Goal: Transaction & Acquisition: Purchase product/service

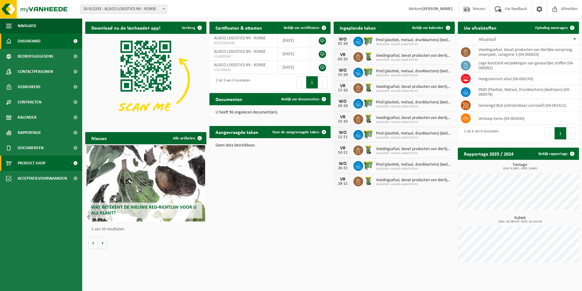
click at [31, 160] on span "Product Shop" at bounding box center [32, 162] width 28 height 15
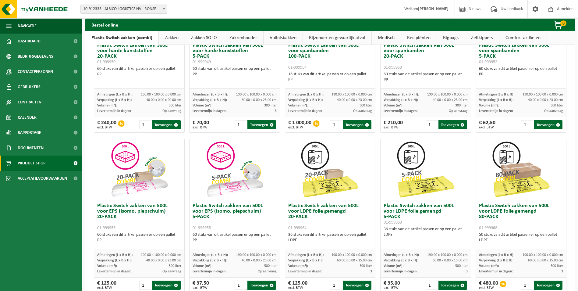
scroll to position [7, 0]
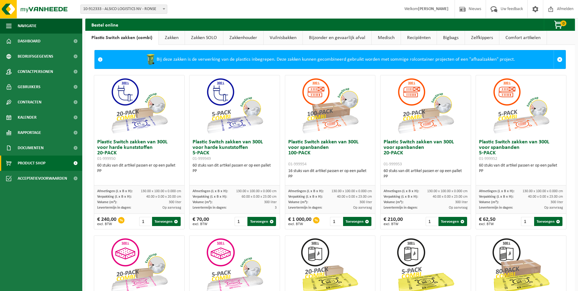
click at [174, 37] on link "Zakken" at bounding box center [172, 38] width 26 height 14
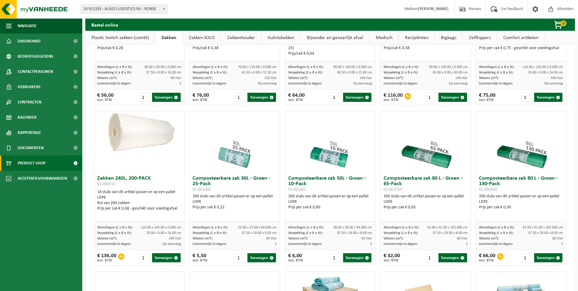
scroll to position [129, 0]
click at [449, 257] on button "Toevoegen" at bounding box center [452, 257] width 28 height 9
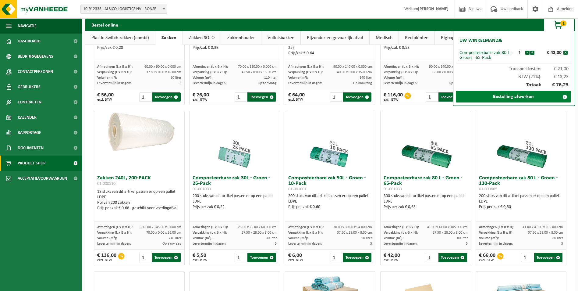
click at [519, 94] on link "Bestelling afwerken" at bounding box center [513, 97] width 115 height 12
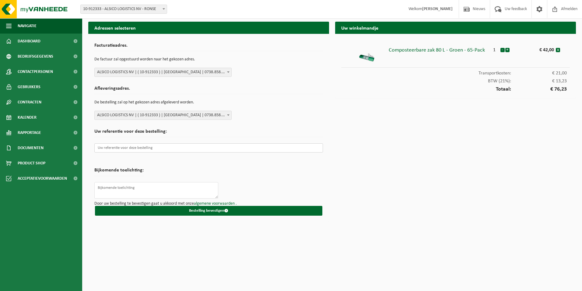
click at [141, 148] on input "text" at bounding box center [208, 147] width 229 height 9
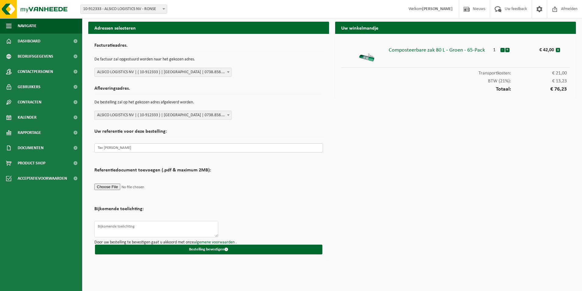
click at [151, 149] on input "Tav Kevin van den Meerschuat" at bounding box center [208, 147] width 229 height 9
drag, startPoint x: 151, startPoint y: 149, endPoint x: 80, endPoint y: 140, distance: 71.9
click at [80, 140] on div "Navigatie Nieuws Uw feedback Afmelden Dashboard Bedrijfsgegevens Contactpersone…" at bounding box center [291, 131] width 582 height 263
type input "Tav Kevin van den Meerschaut"
click at [123, 226] on textarea at bounding box center [156, 229] width 124 height 16
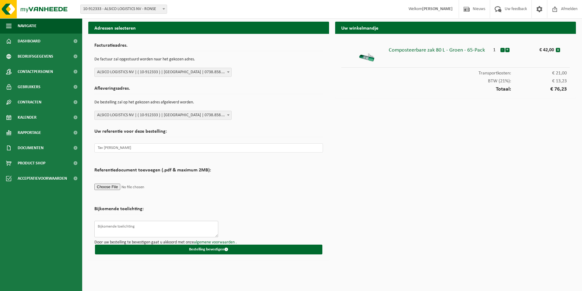
paste textarea "Tav Kevin van den Meerschaut"
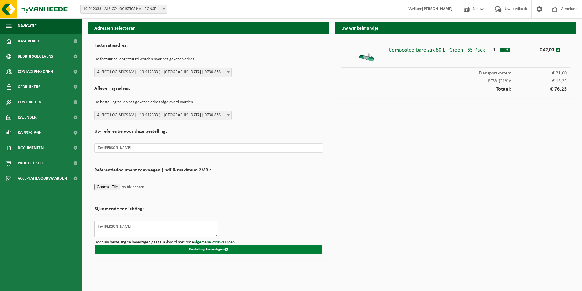
type textarea "Tav Kevin van den Meerschaut"
click at [226, 248] on span "submit" at bounding box center [227, 249] width 4 height 4
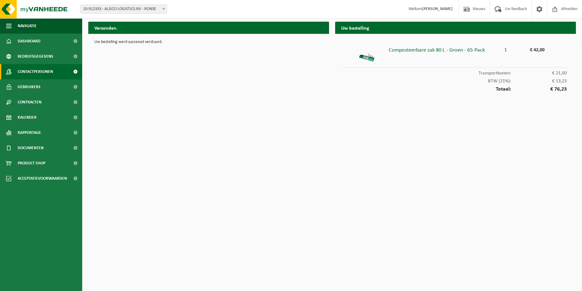
click at [39, 72] on span "Contactpersonen" at bounding box center [35, 71] width 35 height 15
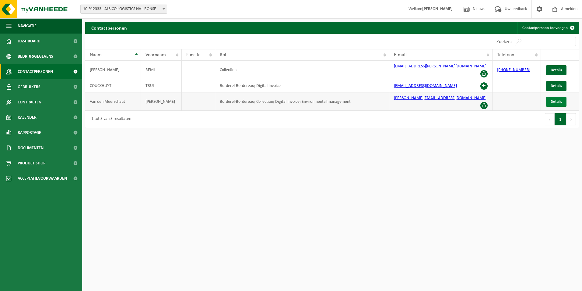
click at [557, 100] on span "Details" at bounding box center [556, 102] width 11 height 4
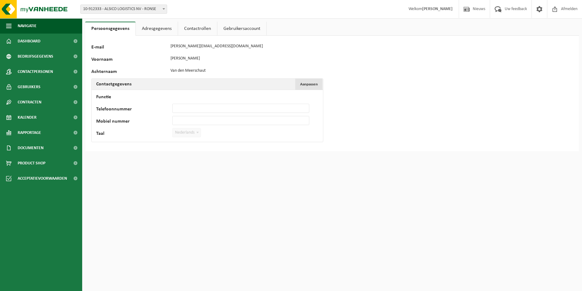
click at [313, 84] on span "Aanpassen" at bounding box center [309, 84] width 18 height 4
click at [191, 108] on input "Telefoonnummer" at bounding box center [240, 108] width 137 height 9
type input "[PHONE_NUMBER]"
click at [194, 121] on input "Mobiel nummer" at bounding box center [240, 120] width 137 height 9
type input "[PHONE_NUMBER]"
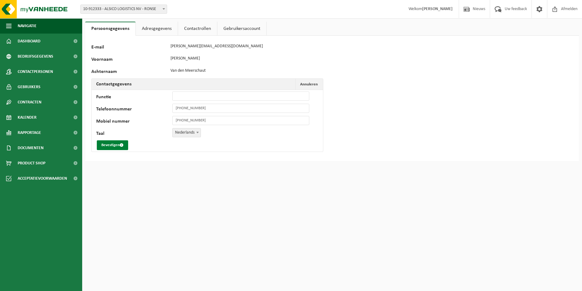
click at [118, 145] on button "Bevestigen" at bounding box center [112, 145] width 31 height 10
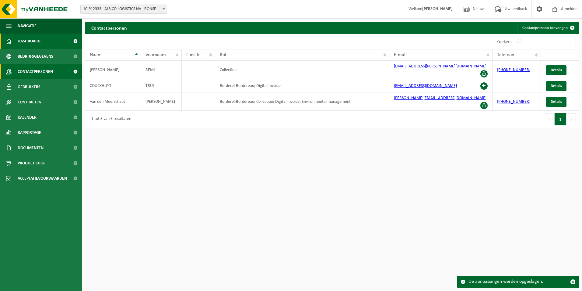
click at [38, 41] on span "Dashboard" at bounding box center [29, 41] width 23 height 15
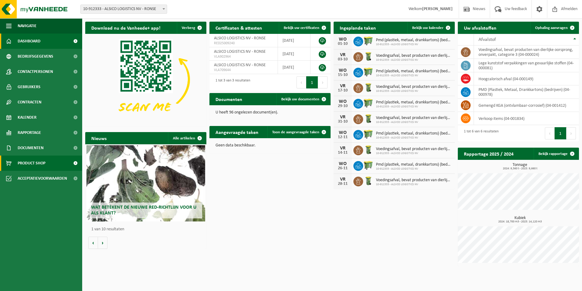
click at [38, 165] on span "Product Shop" at bounding box center [32, 162] width 28 height 15
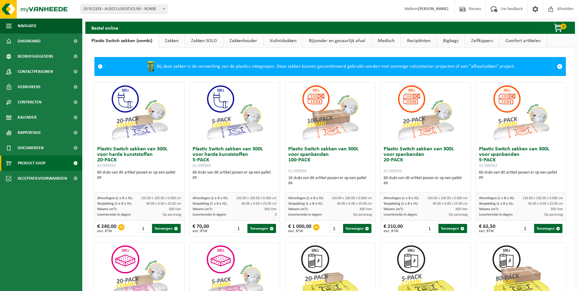
click at [142, 10] on span "10-912333 - ALSICO LOGISTICS NV - RONSE" at bounding box center [124, 9] width 86 height 9
click at [169, 43] on link "Zakken" at bounding box center [172, 41] width 26 height 14
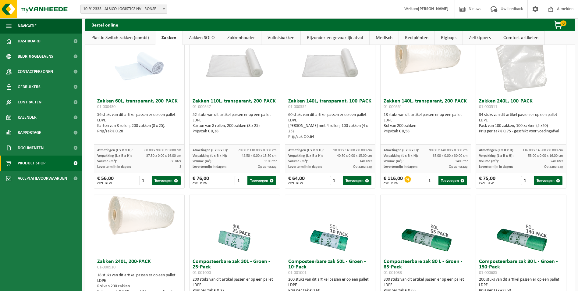
scroll to position [91, 0]
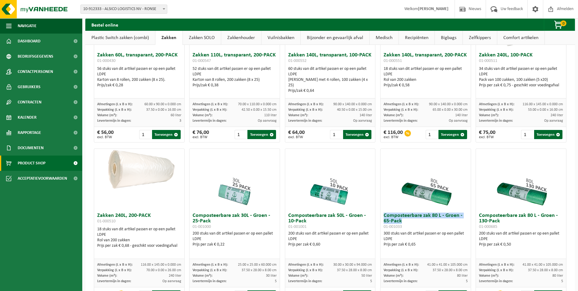
drag, startPoint x: 397, startPoint y: 222, endPoint x: 377, endPoint y: 216, distance: 20.9
click at [380, 216] on div "Composteerbare zak 80 L - Groen - 65-Pack 01-001033 300 stuks van dit artikel p…" at bounding box center [425, 225] width 91 height 154
copy h3 "Composteerbare zak 80 L - Groen - 65-Pack"
